Goal: Transaction & Acquisition: Purchase product/service

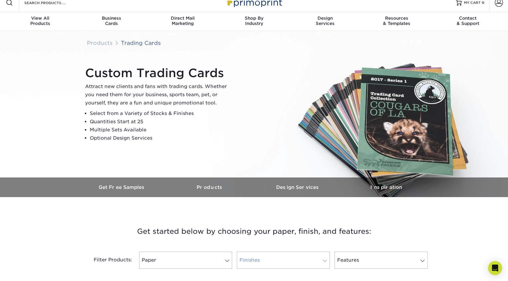
scroll to position [147, 0]
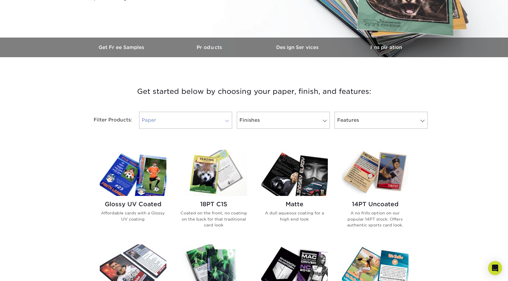
click at [214, 121] on link "Paper" at bounding box center [185, 120] width 93 height 17
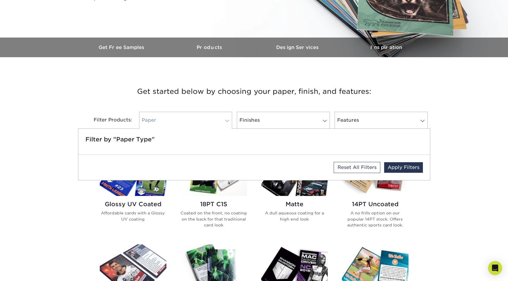
click at [216, 119] on link "Paper" at bounding box center [185, 120] width 93 height 17
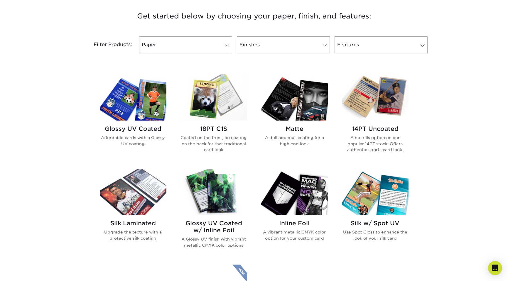
scroll to position [235, 0]
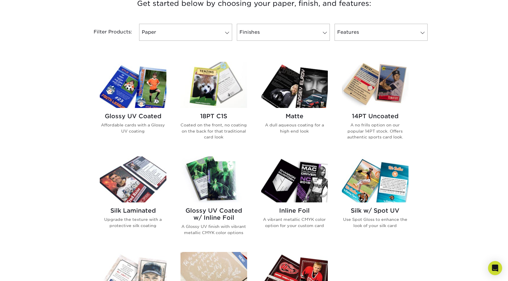
click at [135, 92] on img at bounding box center [133, 85] width 67 height 46
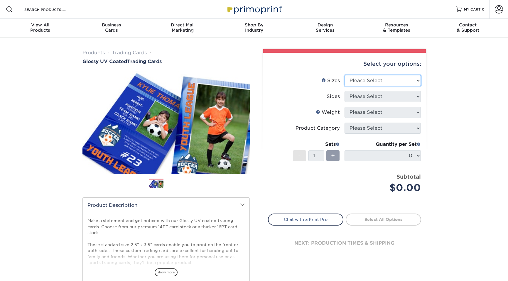
click at [396, 80] on select "Please Select 2.5" x 3.5"" at bounding box center [383, 80] width 76 height 11
select select "2.50x3.50"
click at [345, 75] on select "Please Select 2.5" x 3.5"" at bounding box center [383, 80] width 76 height 11
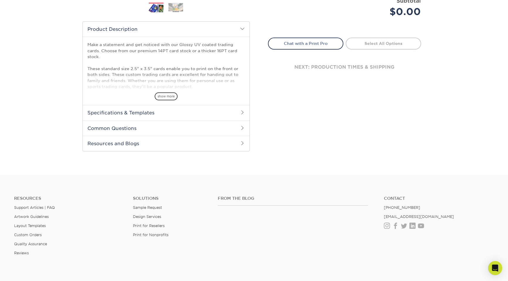
scroll to position [59, 0]
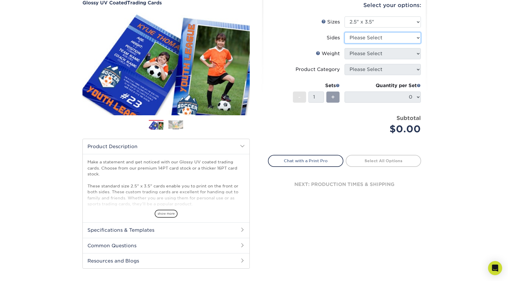
click at [416, 40] on select "Please Select Print Both Sides Print Front Only" at bounding box center [383, 37] width 76 height 11
select select "13abbda7-1d64-4f25-8bb2-c179b224825d"
click at [345, 32] on select "Please Select Print Both Sides Print Front Only" at bounding box center [383, 37] width 76 height 11
click at [416, 54] on select "Please Select 16PT 14PT 18PT C1S" at bounding box center [383, 53] width 76 height 11
select select "16PT"
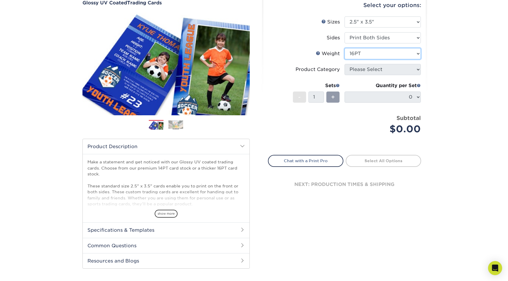
click at [345, 48] on select "Please Select 16PT 14PT 18PT C1S" at bounding box center [383, 53] width 76 height 11
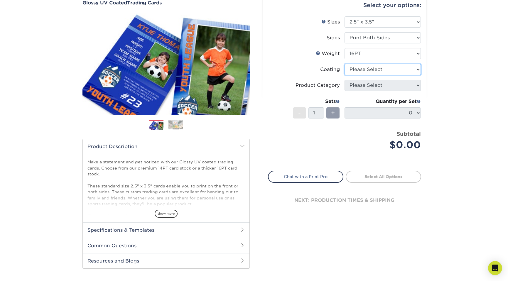
click at [412, 70] on select at bounding box center [383, 69] width 76 height 11
select select "1e8116af-acfc-44b1-83dc-8181aa338834"
click at [345, 64] on select at bounding box center [383, 69] width 76 height 11
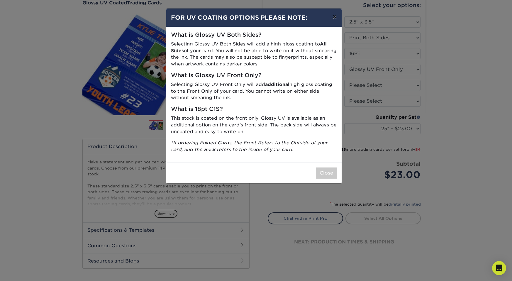
click at [337, 17] on button "×" at bounding box center [334, 17] width 13 height 16
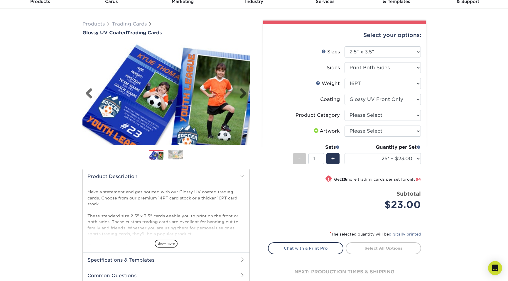
scroll to position [0, 0]
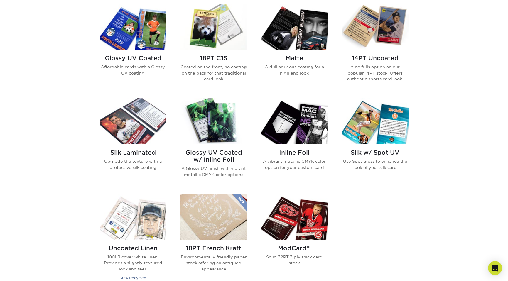
scroll to position [293, 0]
